Goal: Go to known website: Access a specific website the user already knows

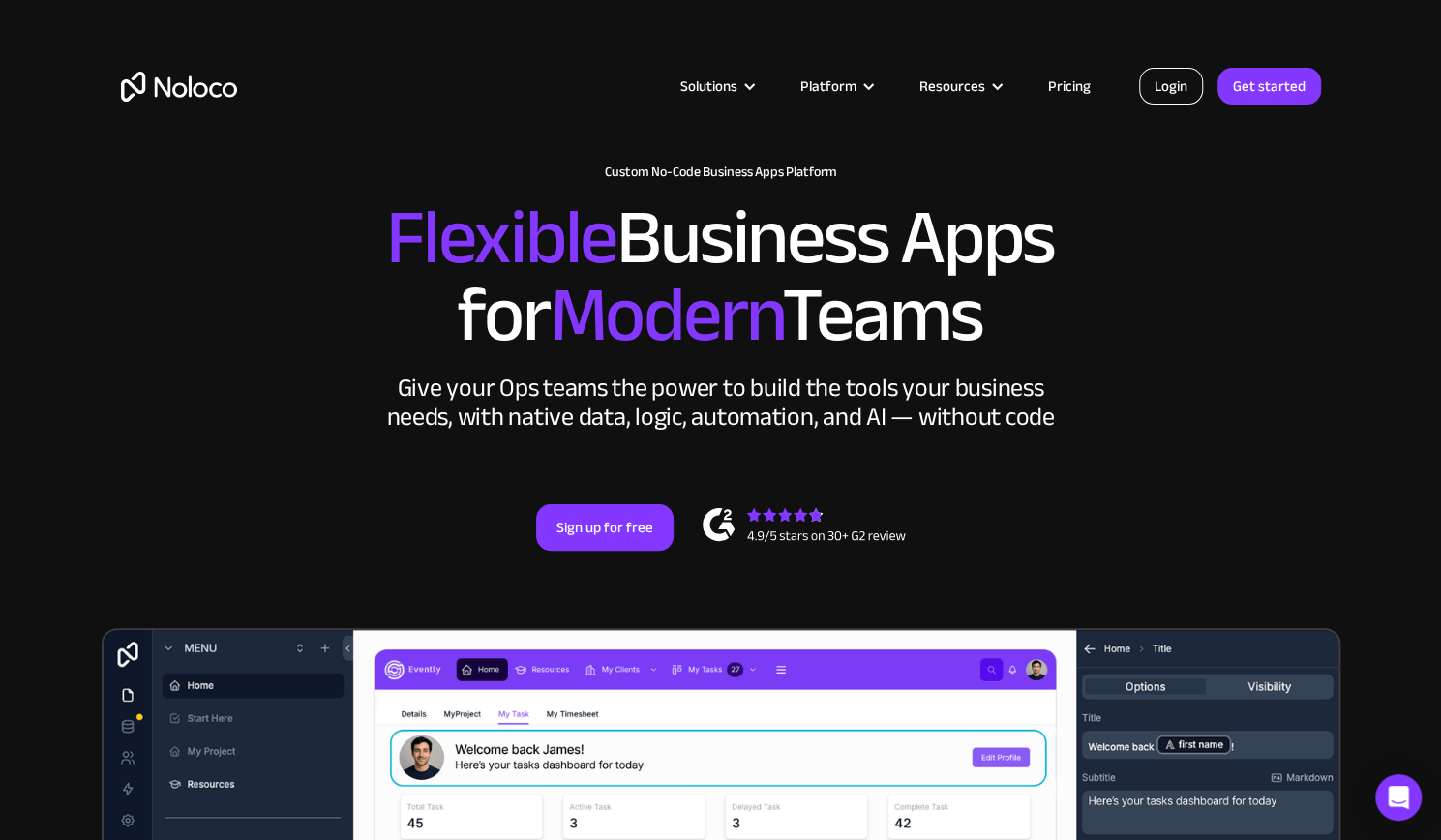
click at [1189, 75] on link "Login" at bounding box center [1170, 86] width 64 height 36
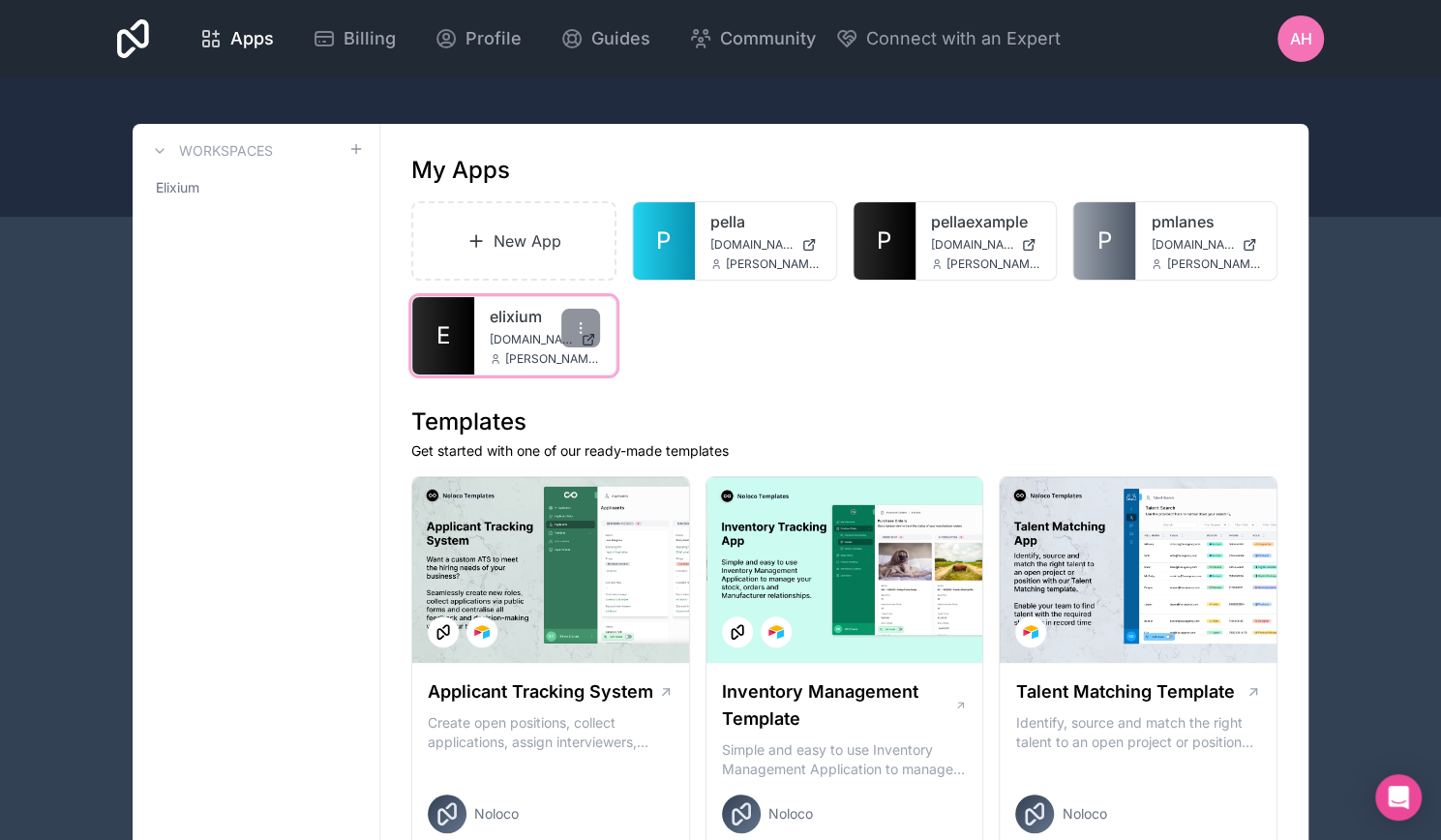
click at [532, 324] on link "elixium" at bounding box center [545, 317] width 110 height 24
